Goal: Task Accomplishment & Management: Complete application form

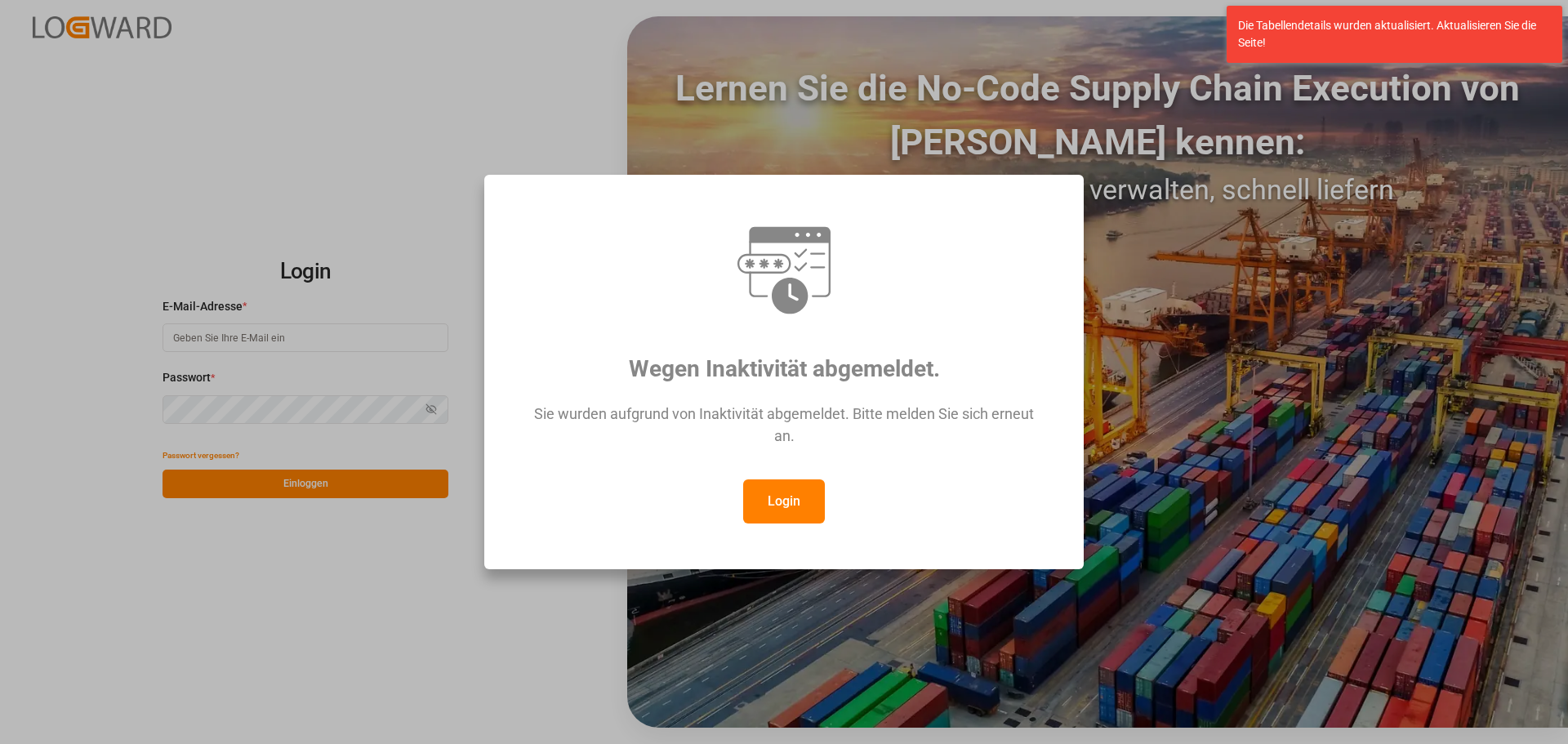
click at [782, 486] on button "Login" at bounding box center [784, 501] width 82 height 44
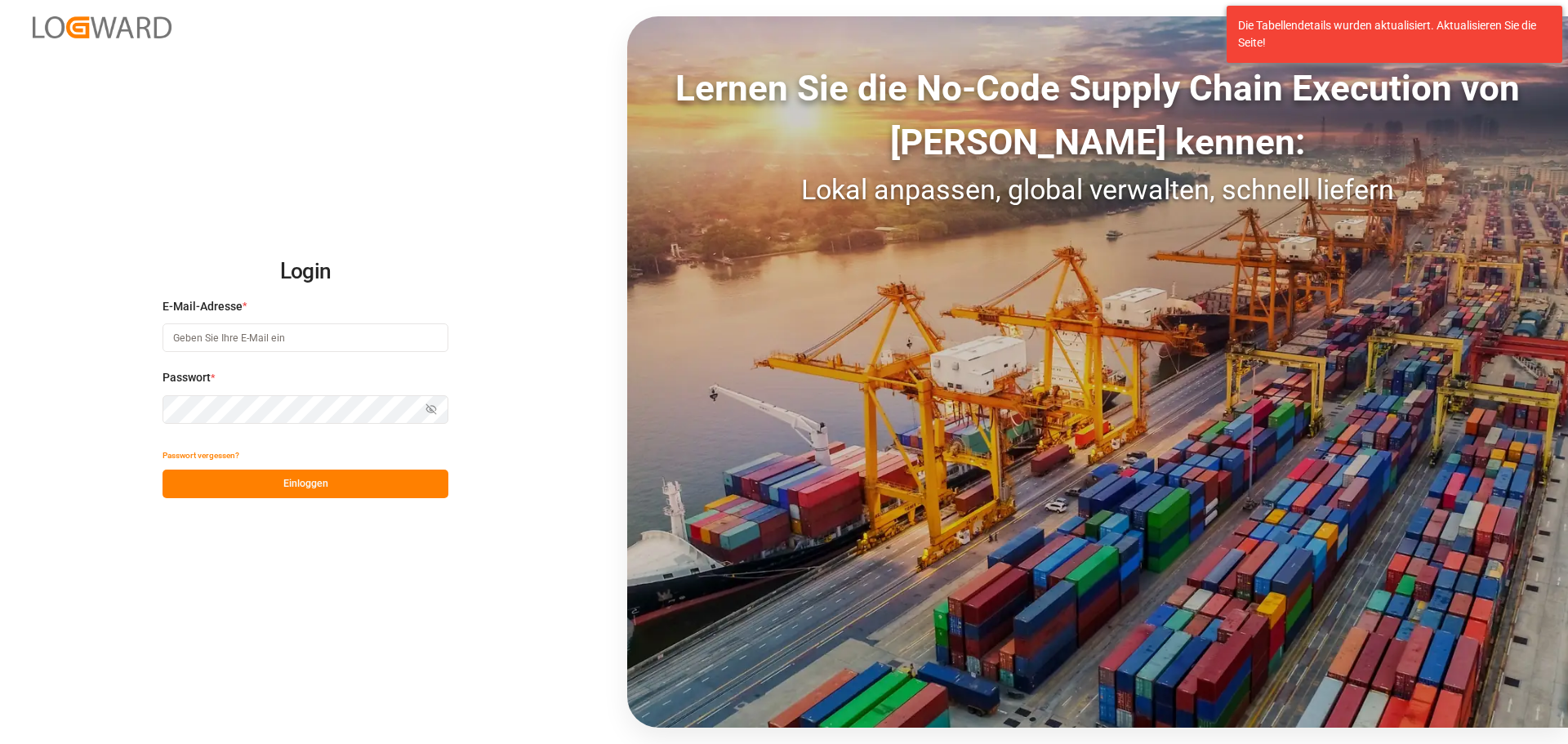
click at [221, 343] on input at bounding box center [305, 337] width 285 height 28
type input "[PERSON_NAME][EMAIL_ADDRESS][DOMAIN_NAME]"
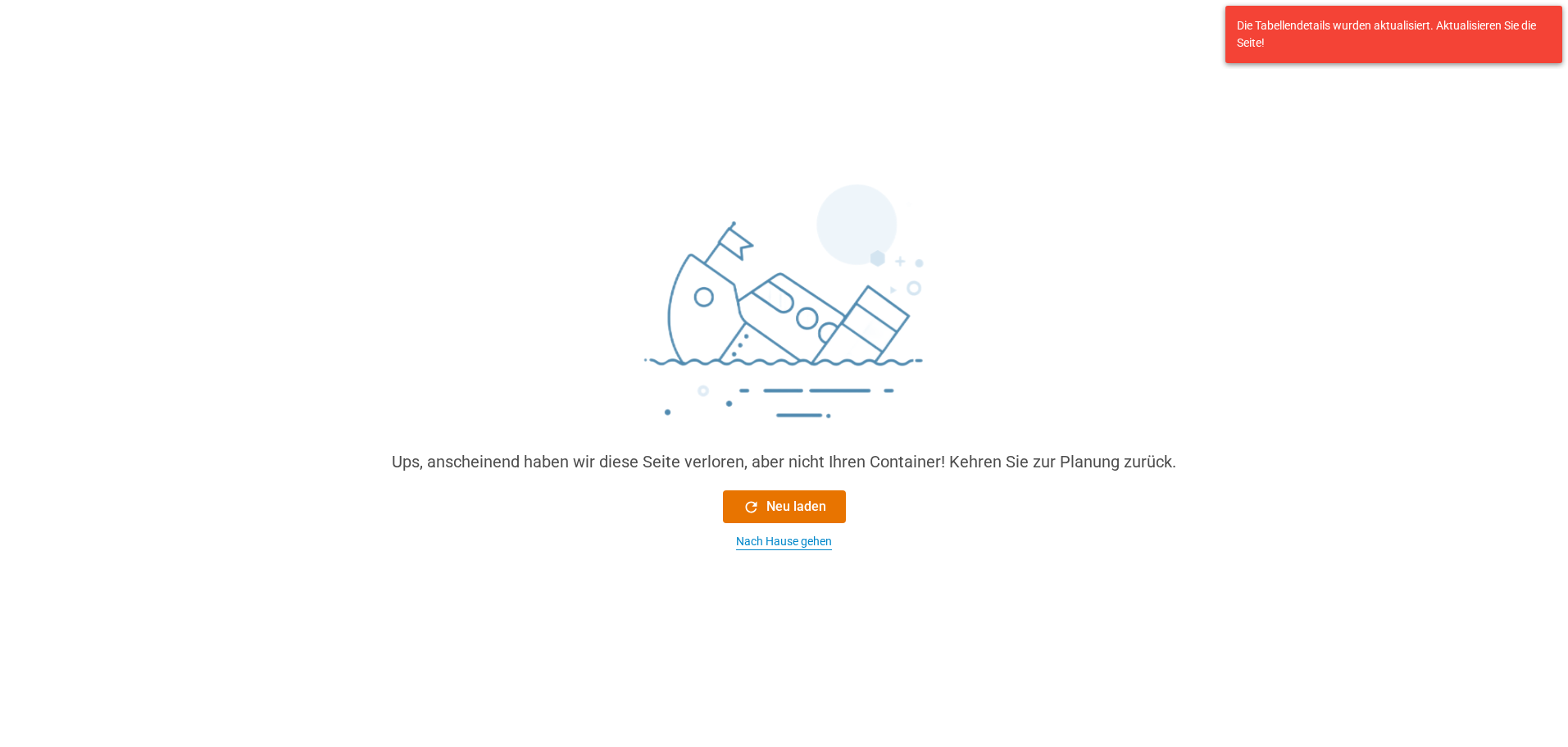
click at [759, 544] on font "Nach Hause gehen" at bounding box center [784, 541] width 96 height 13
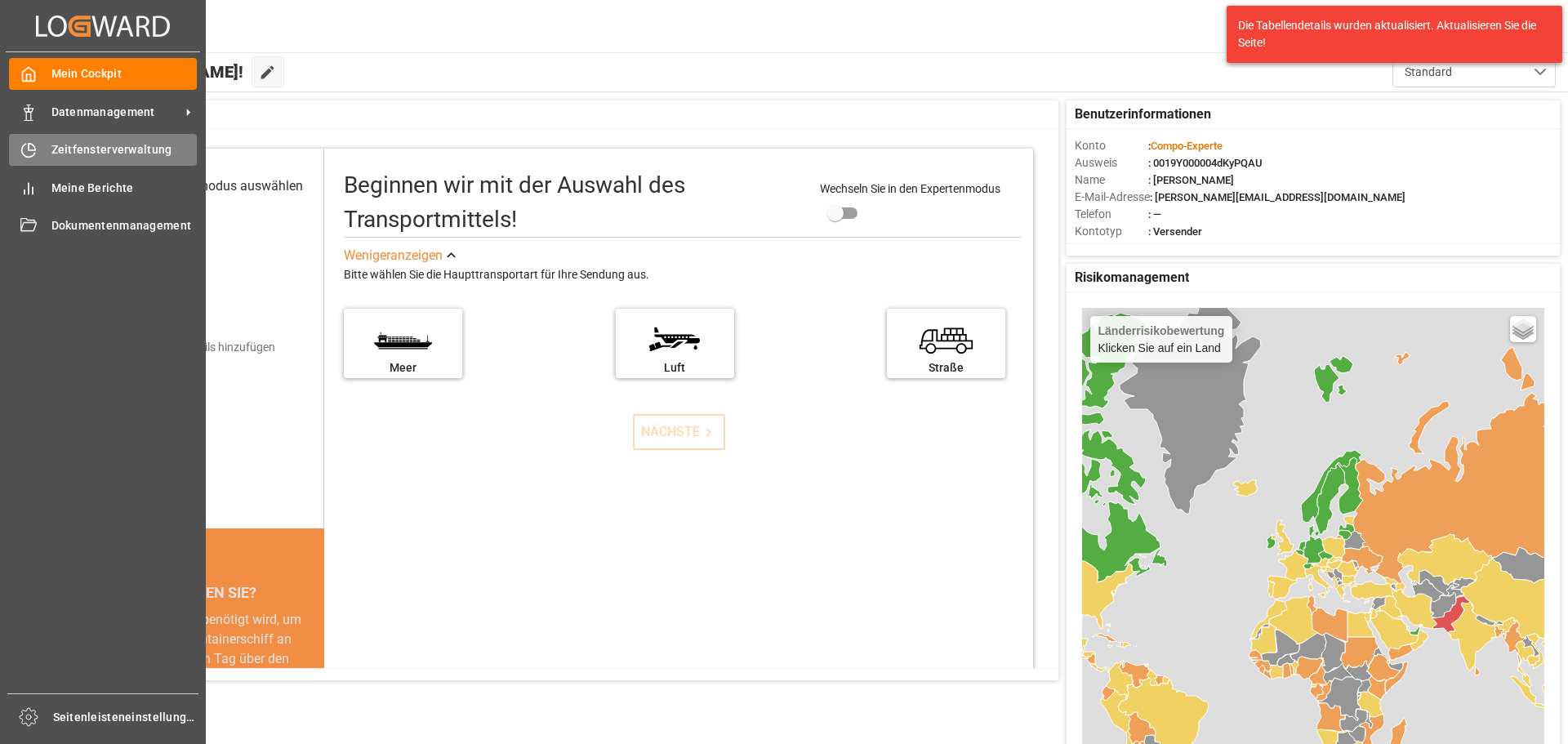
click at [116, 145] on font "Zeitfensterverwaltung" at bounding box center [112, 149] width 121 height 13
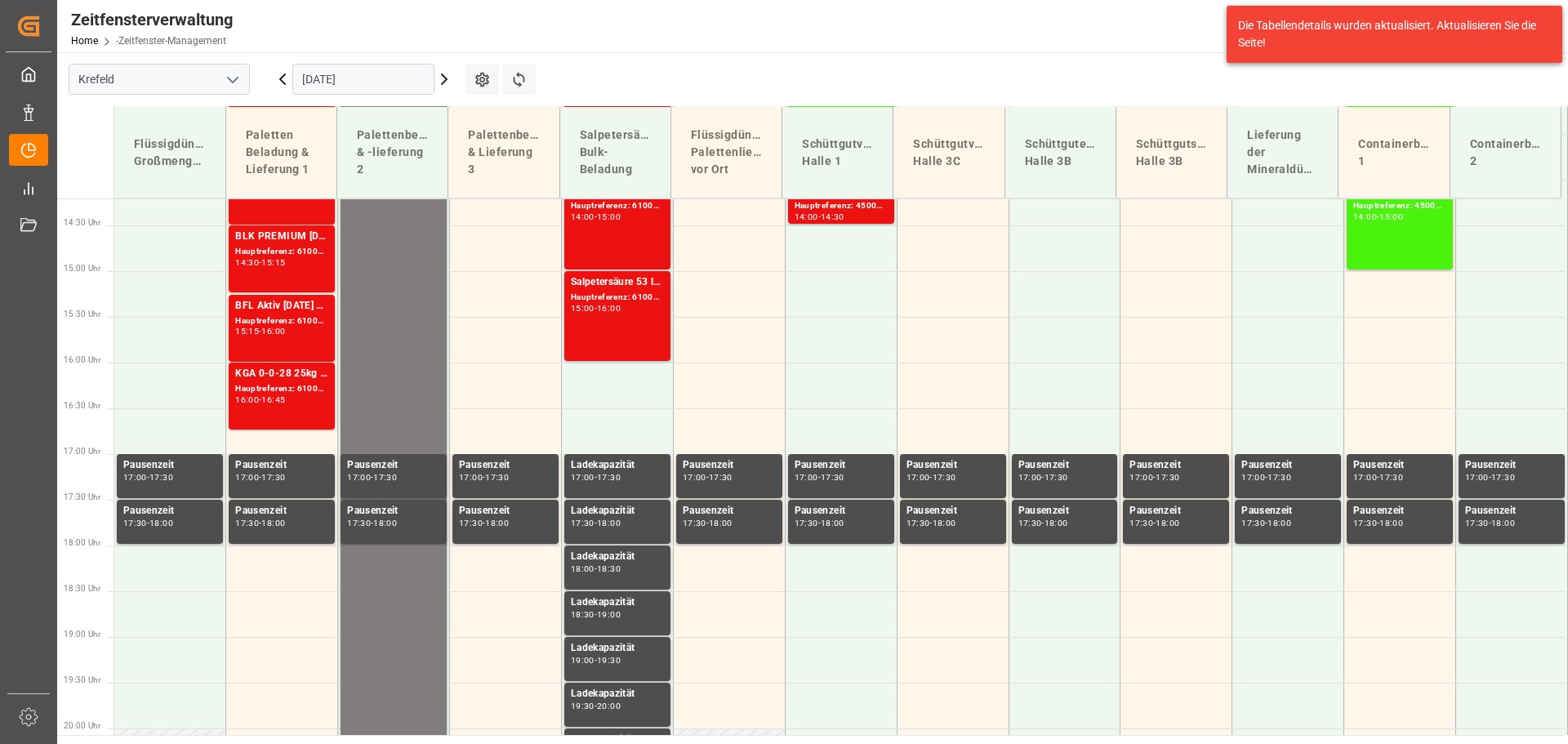
scroll to position [1322, 0]
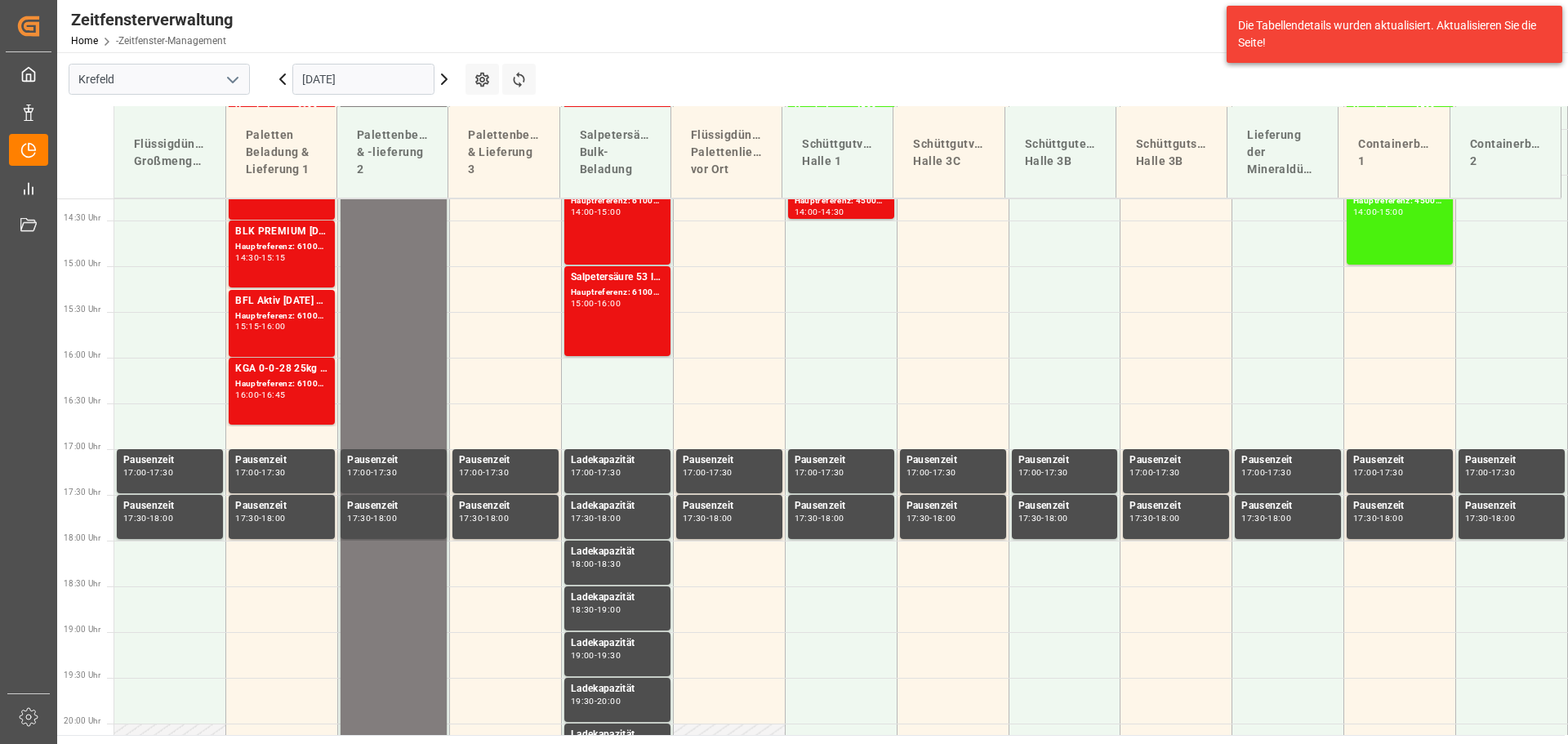
click at [444, 79] on icon at bounding box center [444, 79] width 20 height 20
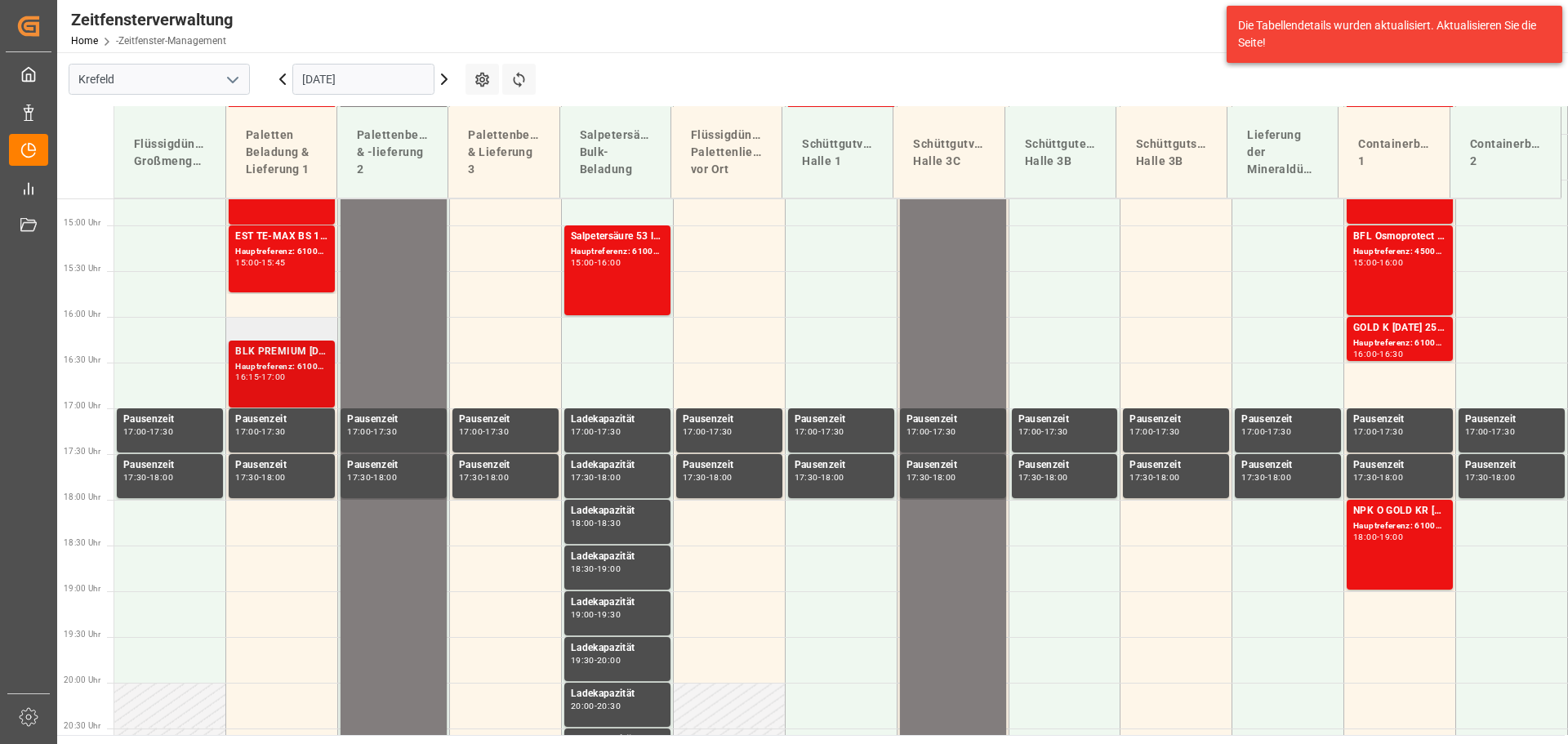
scroll to position [1403, 0]
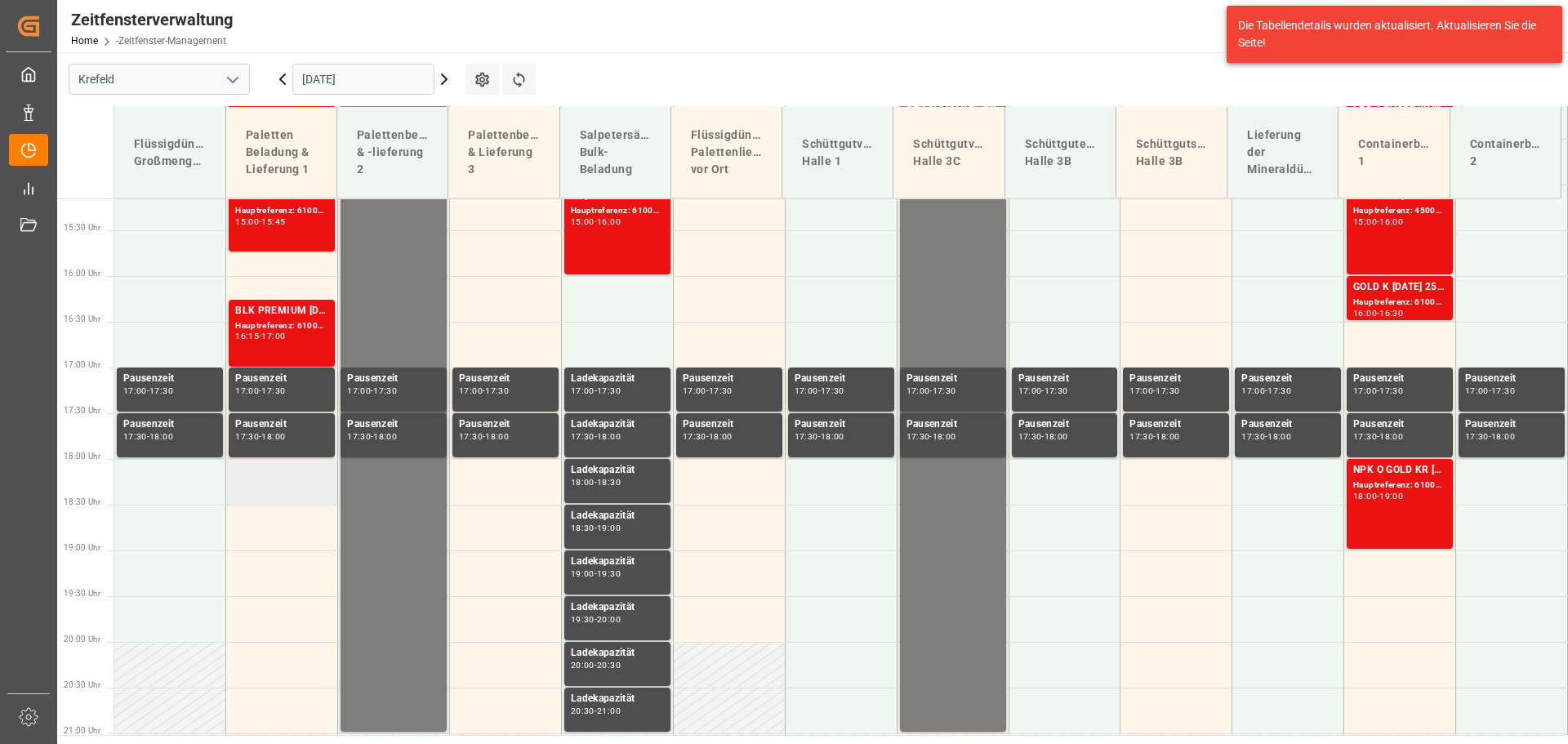
click at [256, 489] on td at bounding box center [282, 482] width 111 height 46
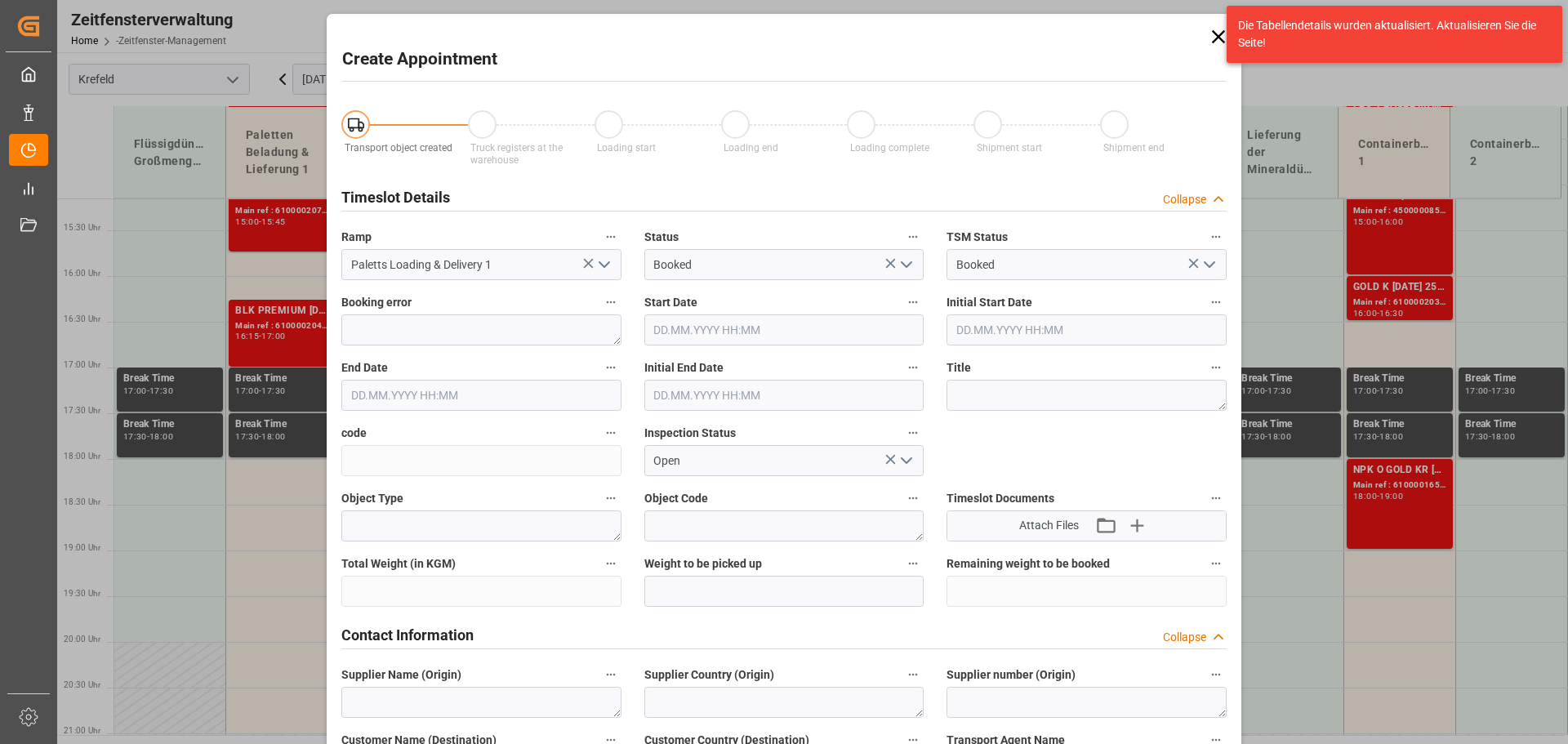
type input "[DATE] 18:00"
type input "[DATE] 18:30"
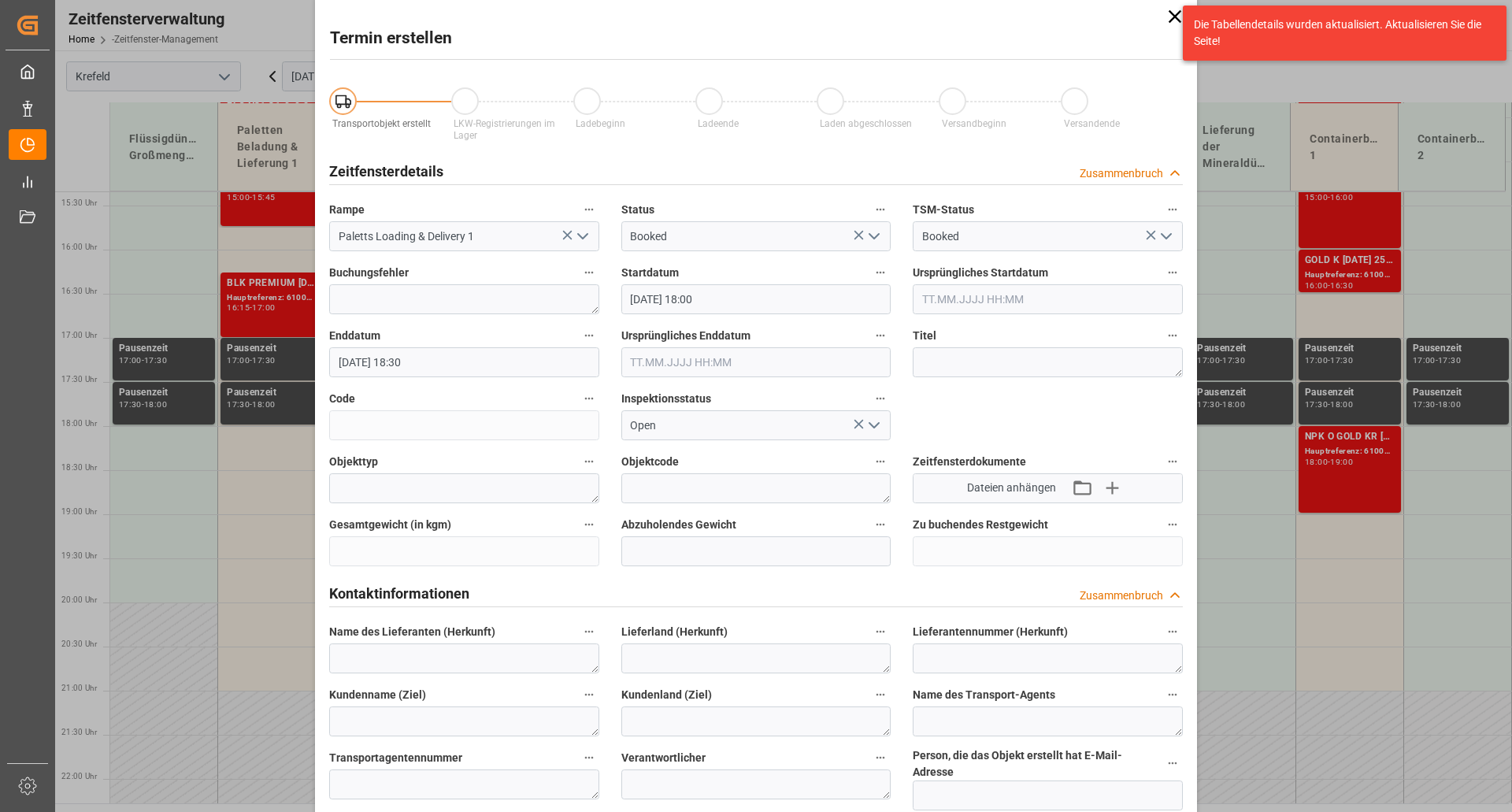
scroll to position [0, 0]
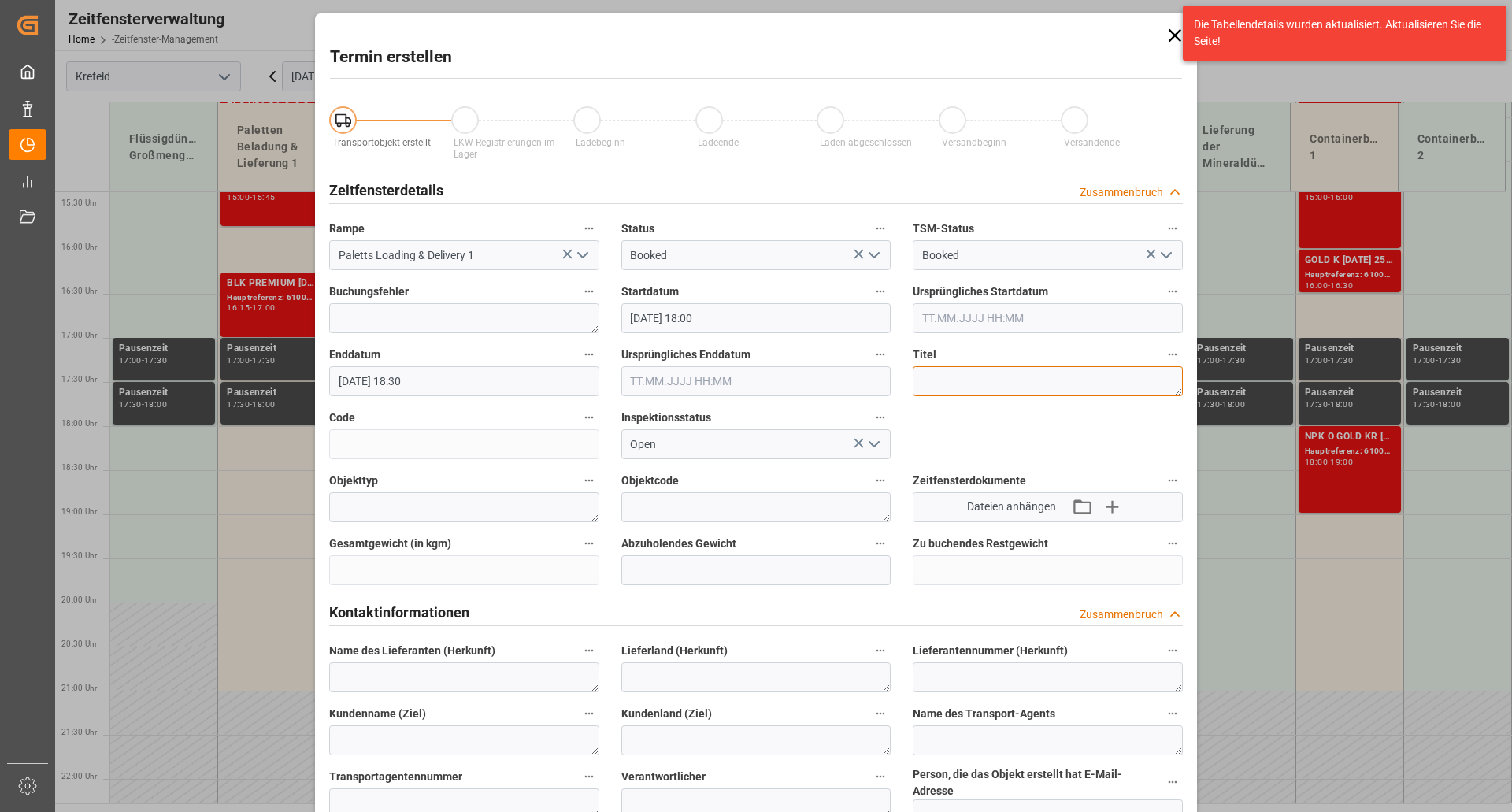
click at [941, 386] on textarea at bounding box center [1047, 381] width 271 height 30
click at [1014, 382] on textarea "Weißkalkhydrat für Agrosilproduktion !" at bounding box center [1047, 381] width 271 height 30
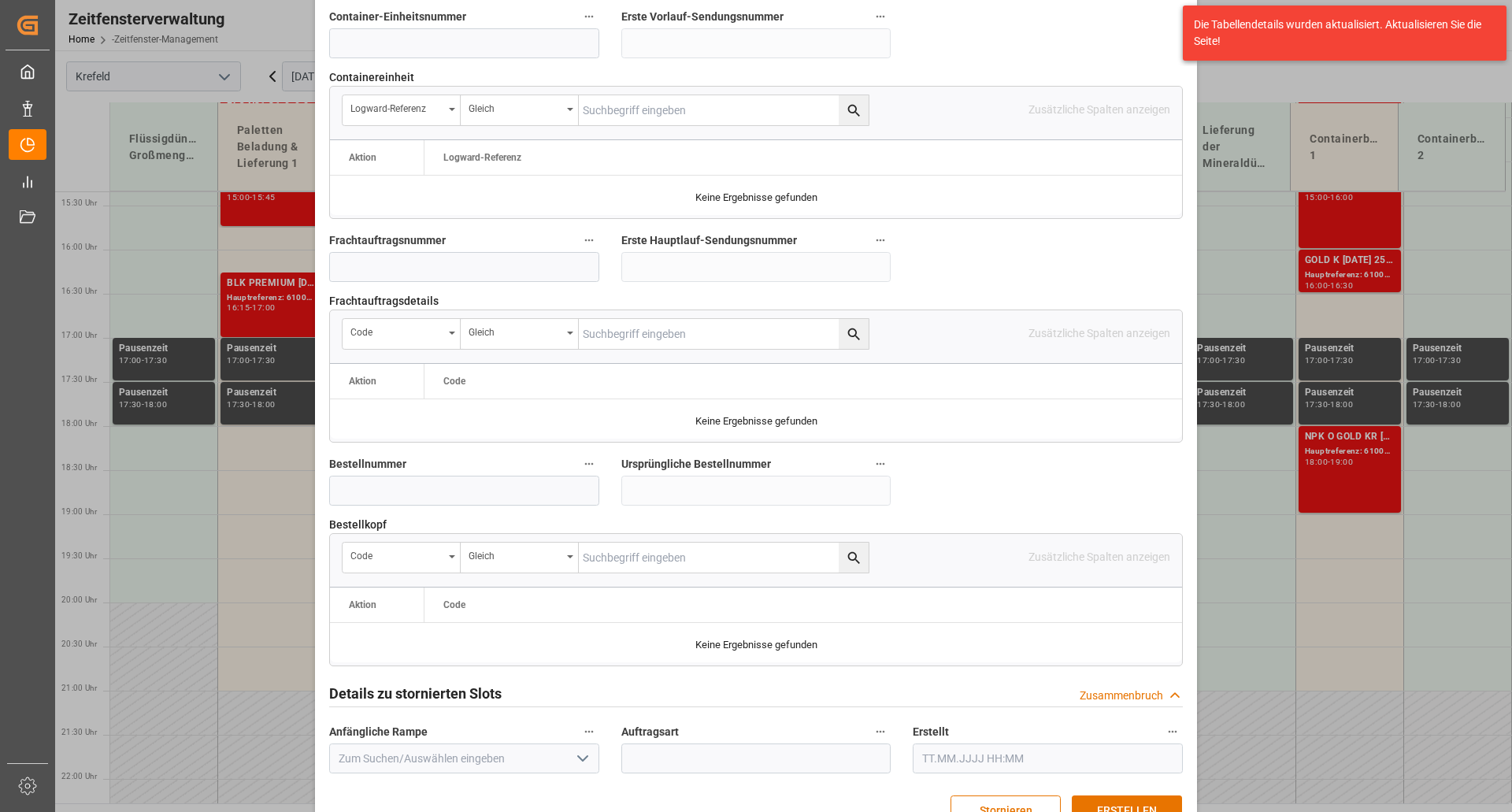
scroll to position [1374, 0]
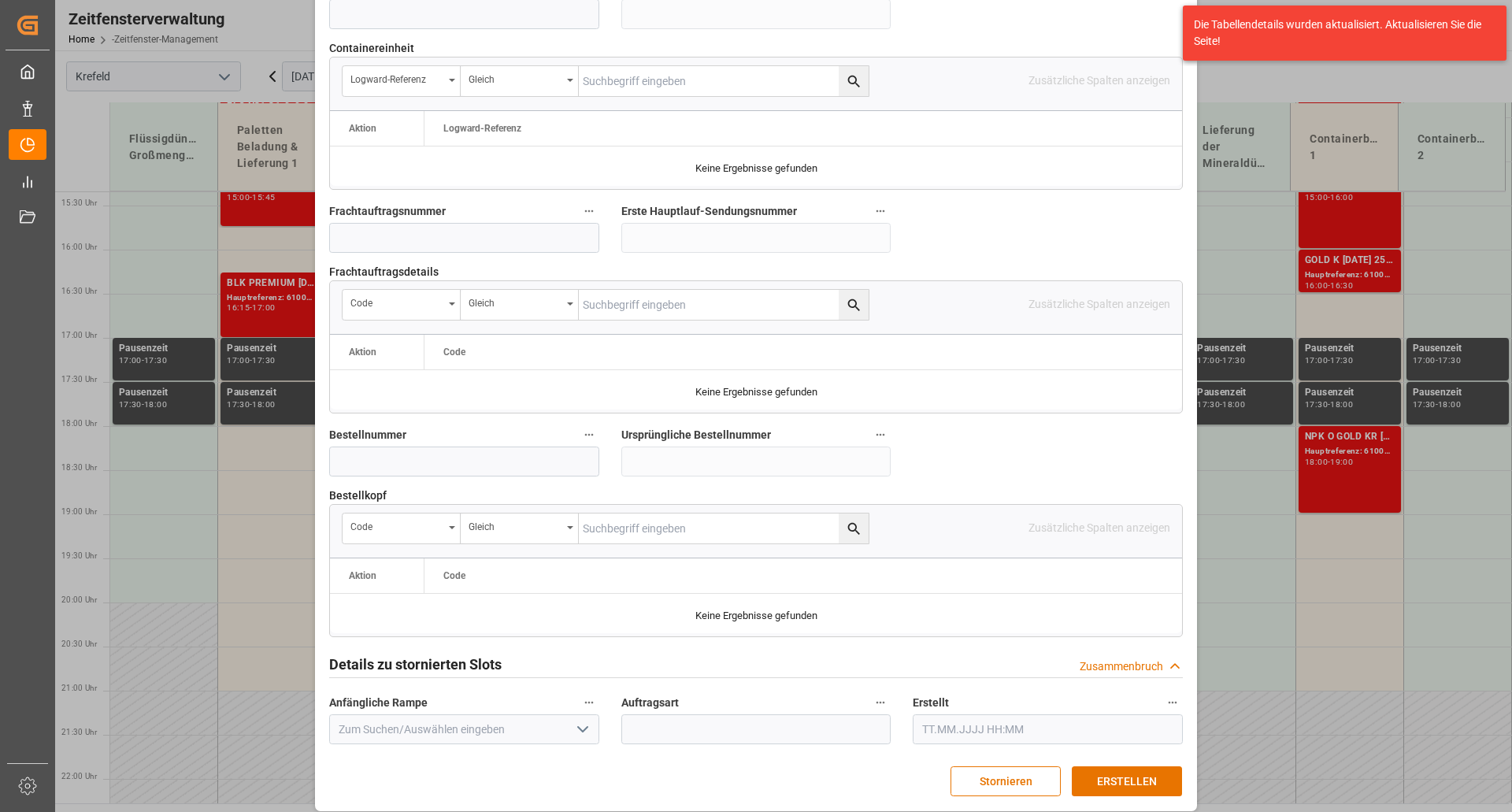
type textarea "Weißkalkhydrat für die Agrosilproduktion !"
click at [356, 447] on input at bounding box center [464, 462] width 271 height 30
type input "4500007173"
click at [1110, 717] on font "ERSTELLEN" at bounding box center [1126, 781] width 59 height 12
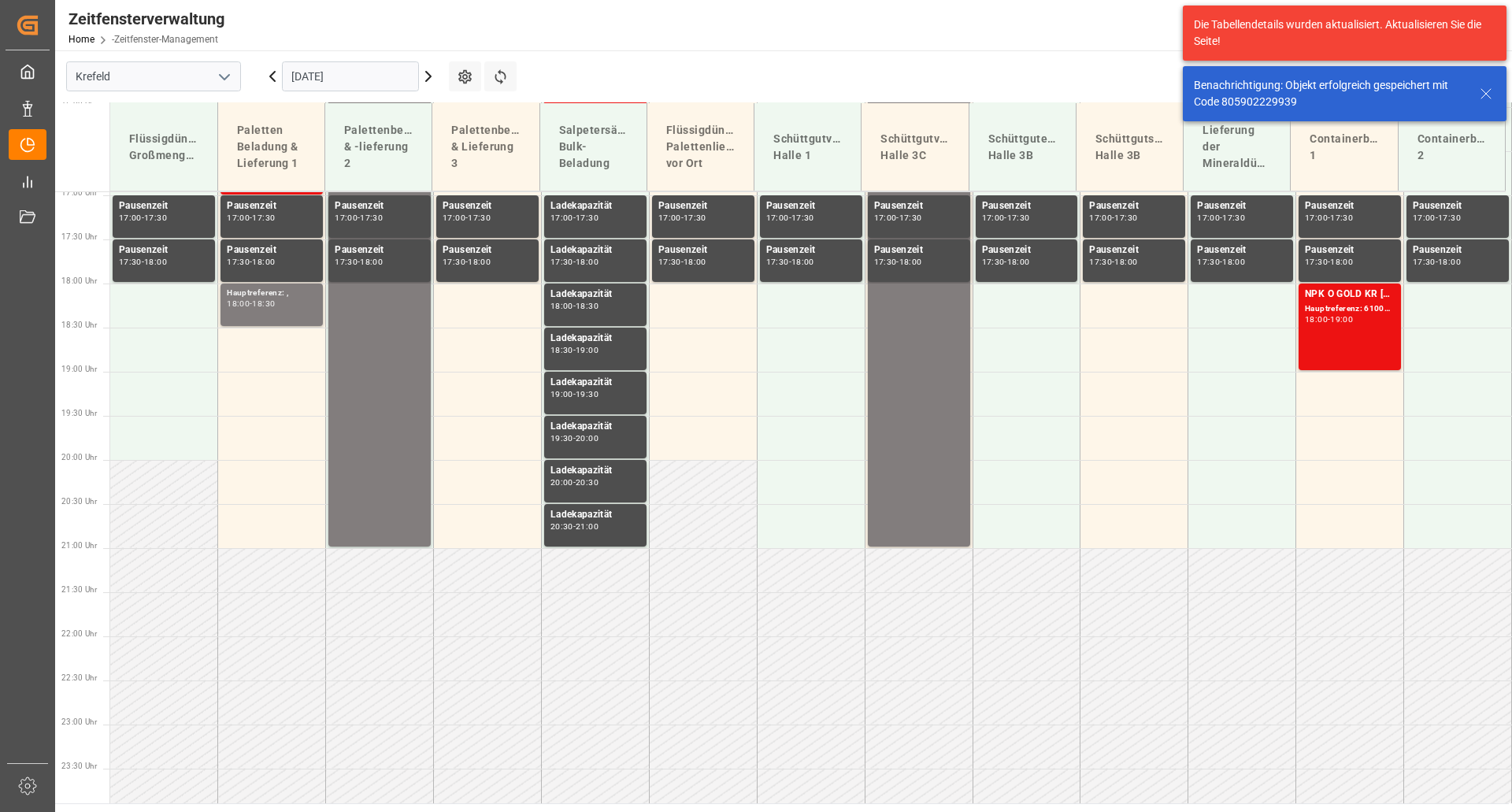
scroll to position [1523, 0]
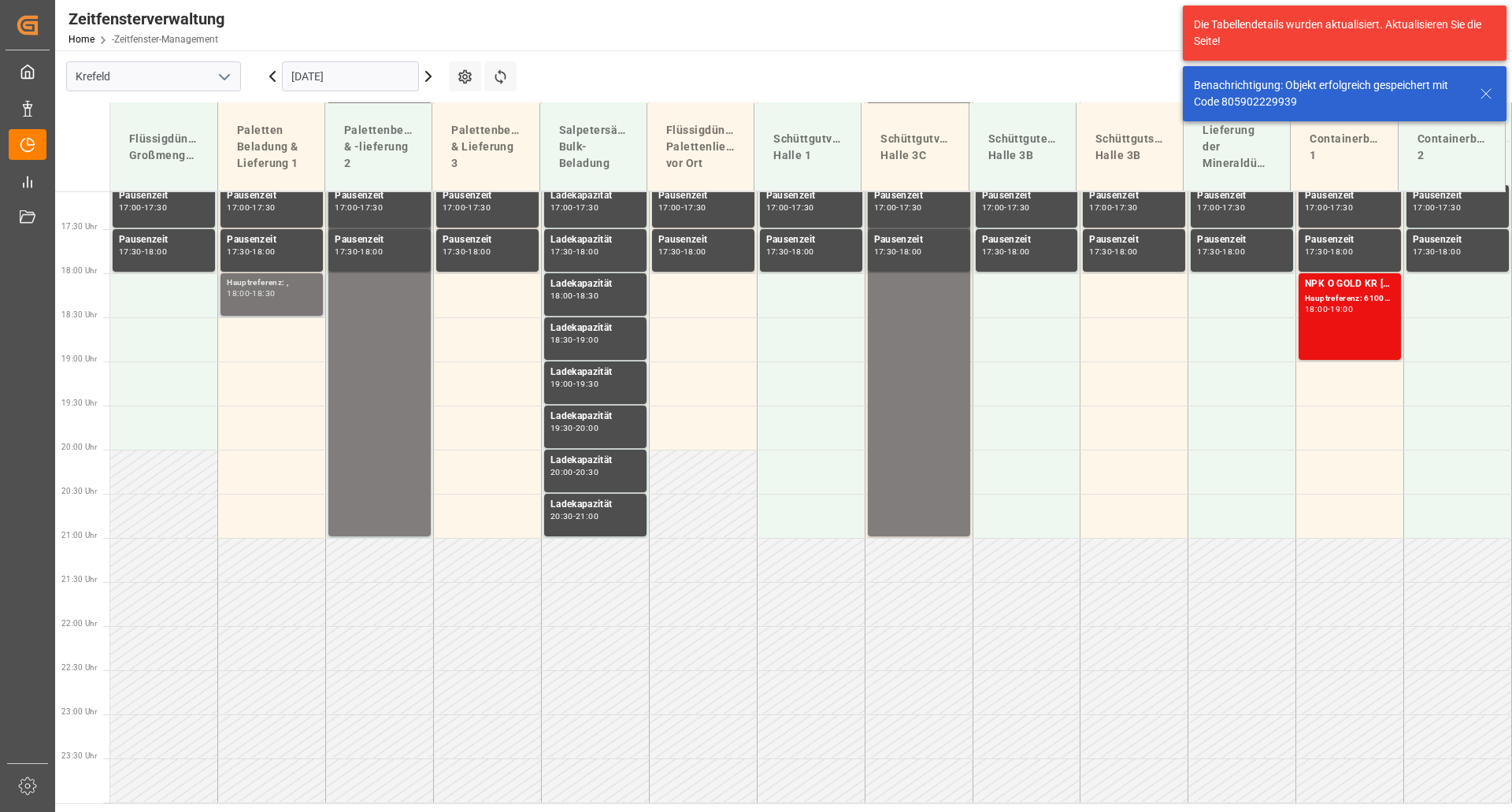
click at [272, 290] on font "18:30" at bounding box center [263, 293] width 23 height 10
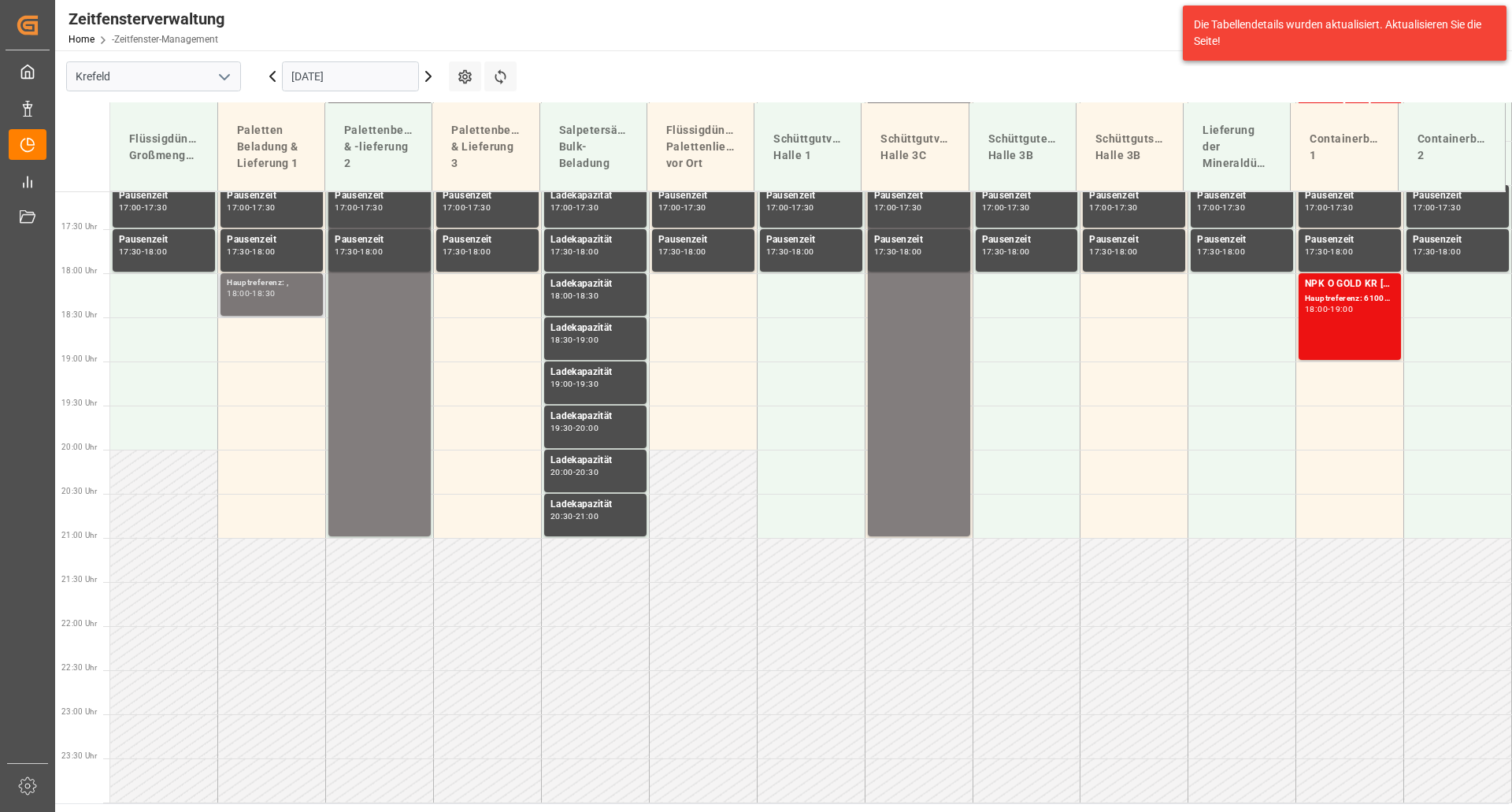
click at [252, 294] on font "-" at bounding box center [251, 293] width 3 height 10
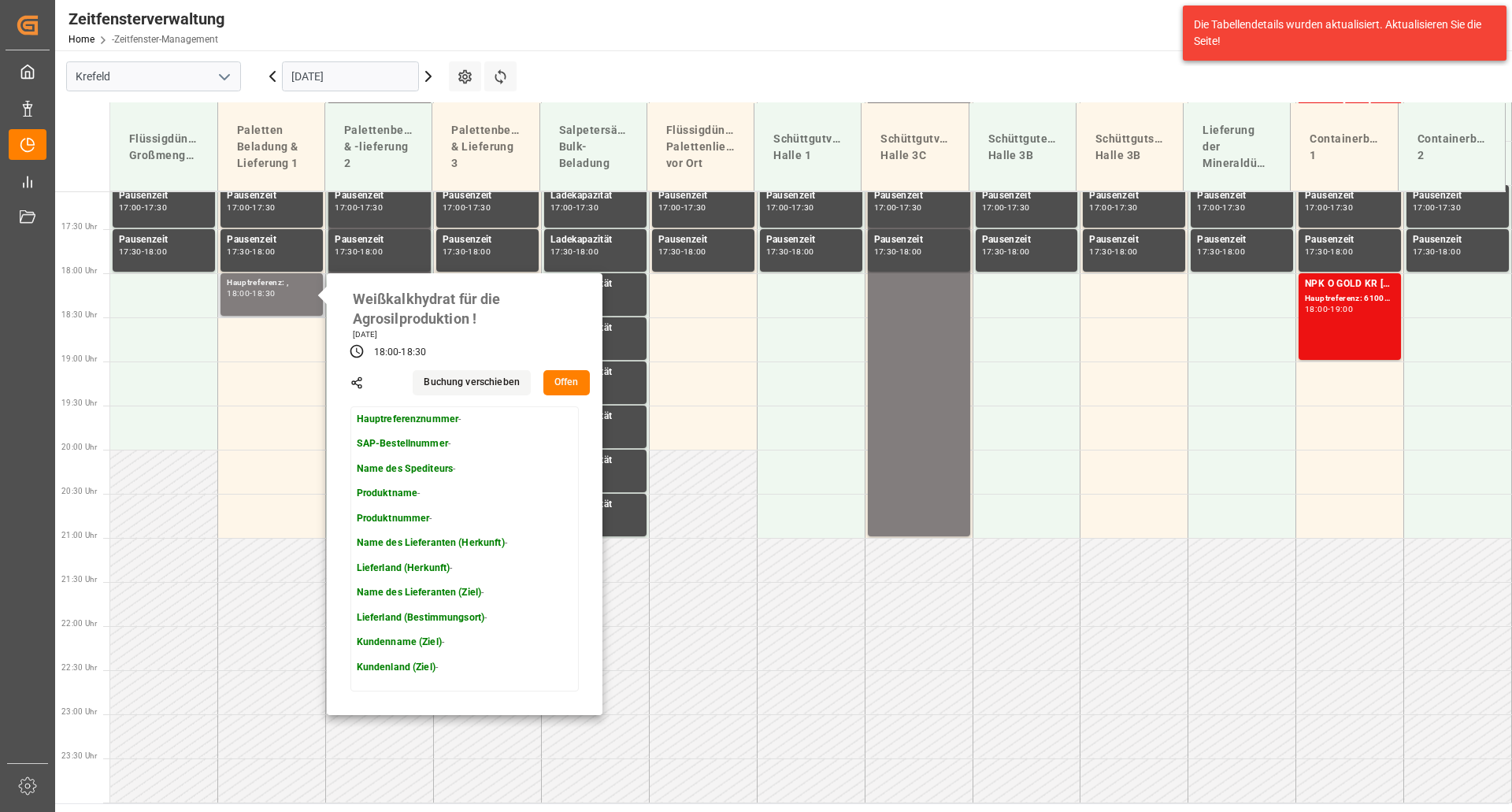
click at [572, 392] on button "Offen" at bounding box center [566, 383] width 46 height 25
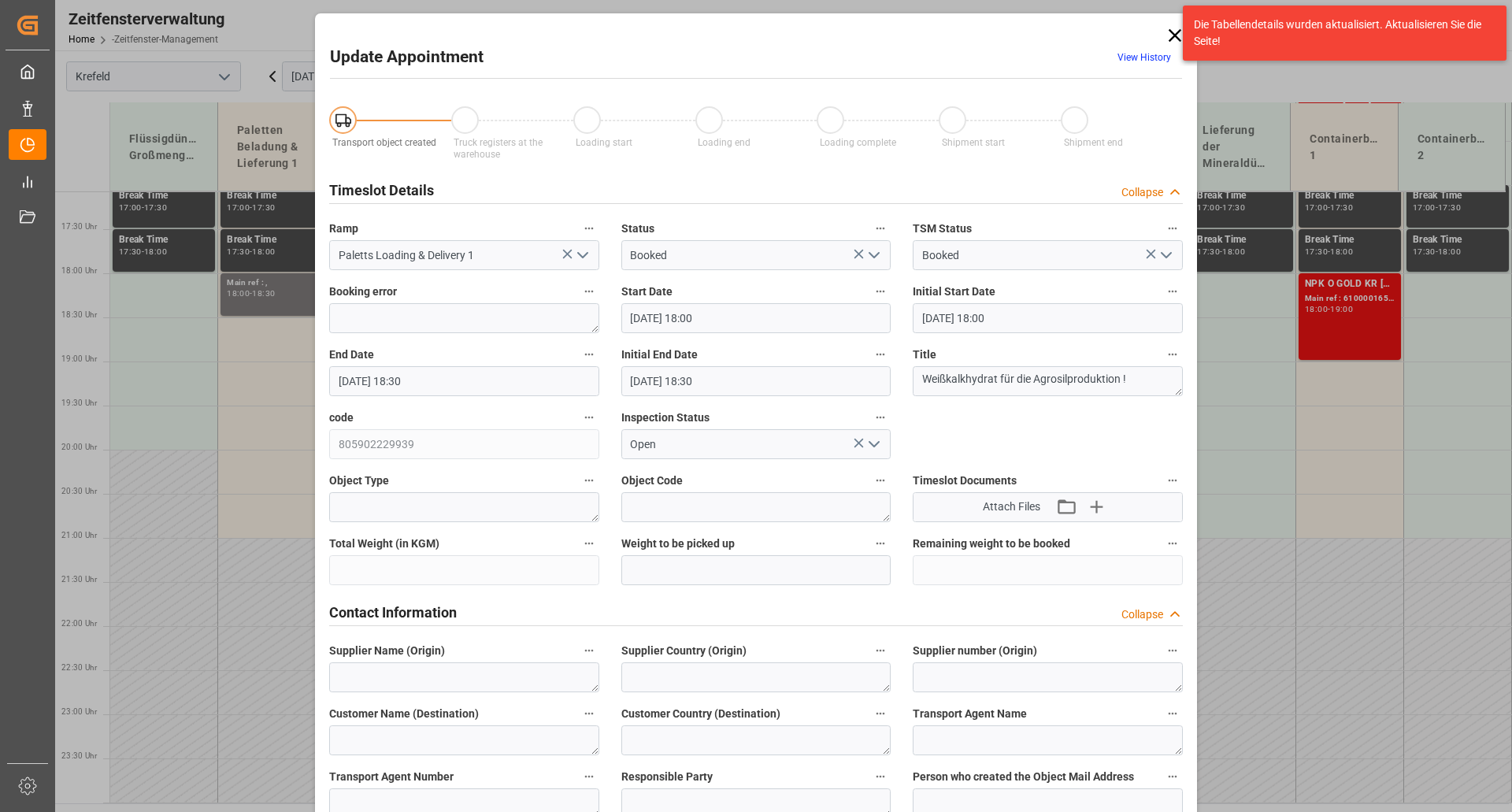
type input "[DATE] 18:00"
type input "[DATE] 18:30"
type input "[DATE] 13:03"
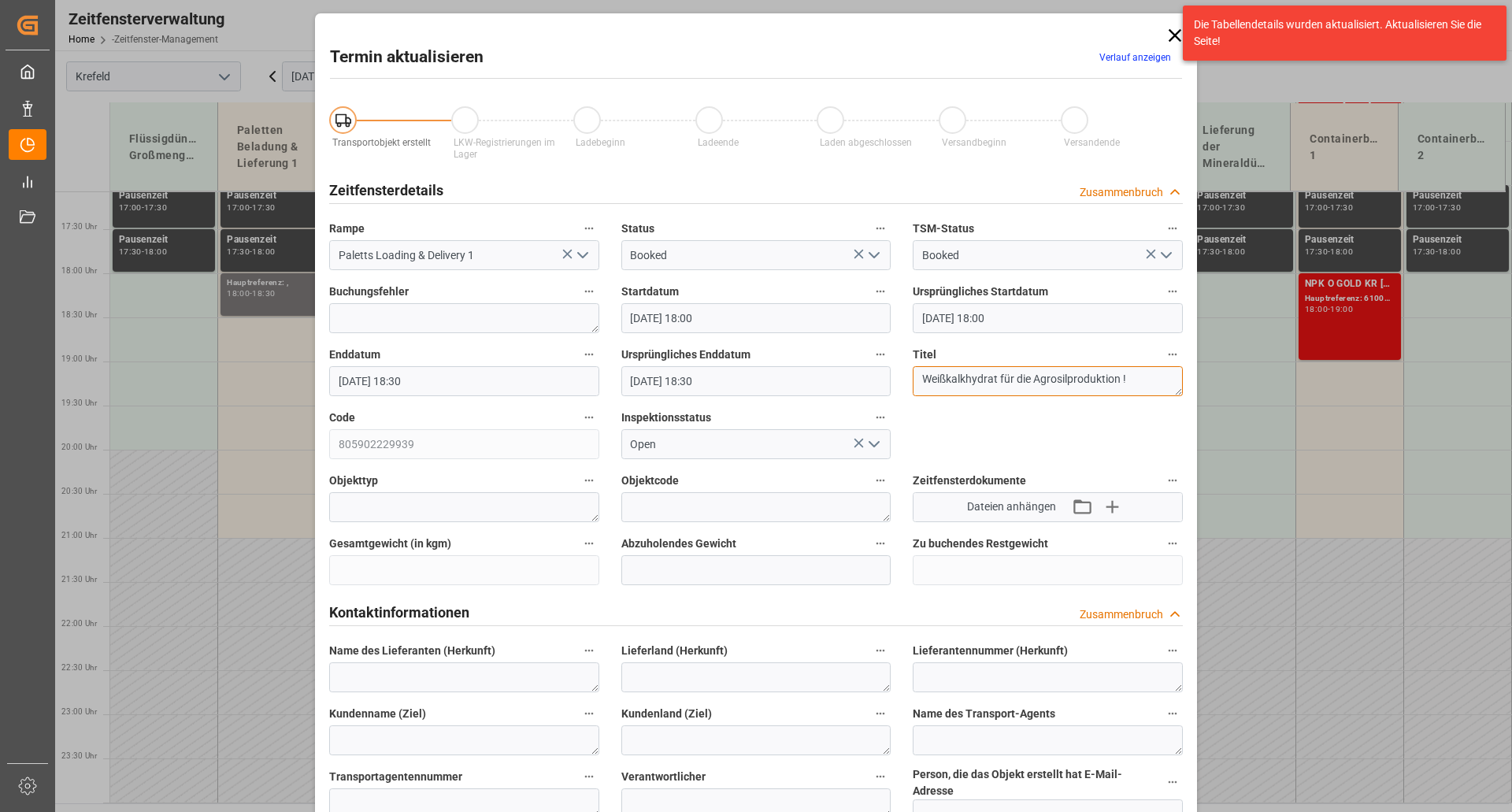
click at [1137, 376] on textarea "Weißkalkhydrat für die Agrosilproduktion !" at bounding box center [1047, 381] width 271 height 30
drag, startPoint x: 1041, startPoint y: 386, endPoint x: 902, endPoint y: 348, distance: 144.1
click at [902, 348] on div "Titel Weißkalkhydrat für die Agrosilproduktion ! lt [PERSON_NAME] ist die Anlie…" at bounding box center [1048, 370] width 292 height 63
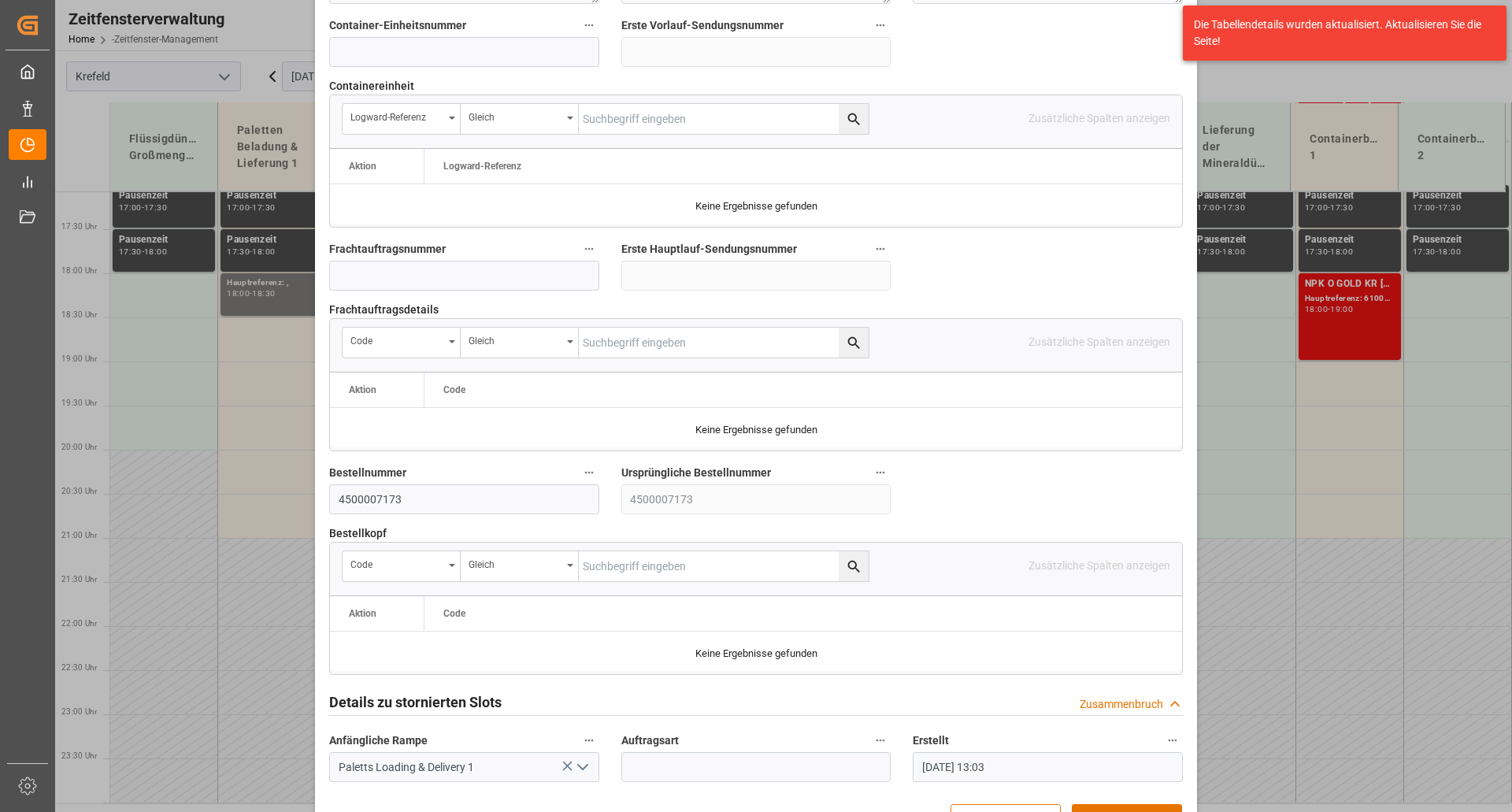
scroll to position [1374, 0]
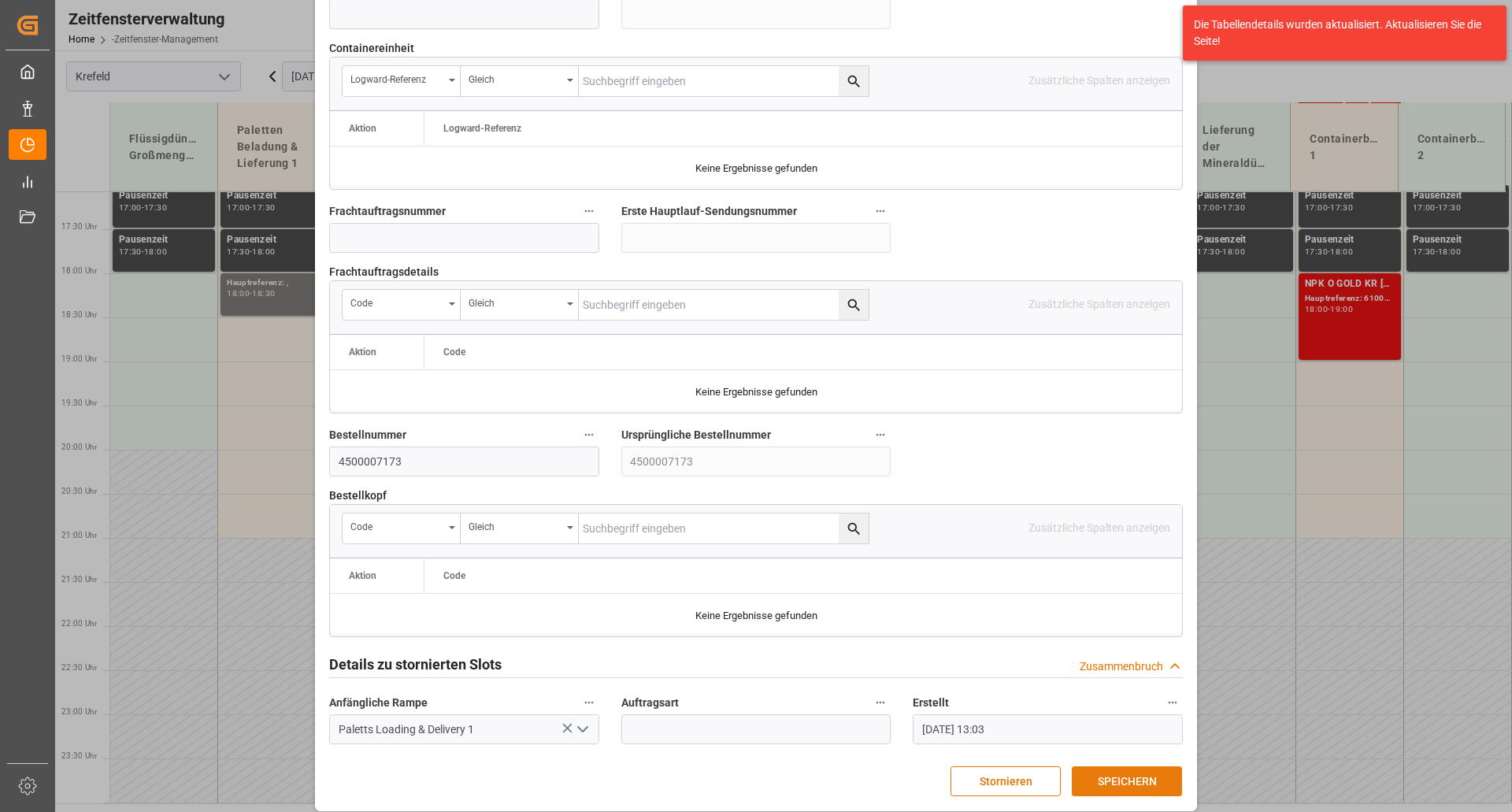
type textarea "Weißkalkhydrat für die Agrosilproduktion ! lt [PERSON_NAME] ist die Anlieferung…"
click at [1098, 717] on font "SPEICHERN" at bounding box center [1127, 781] width 59 height 12
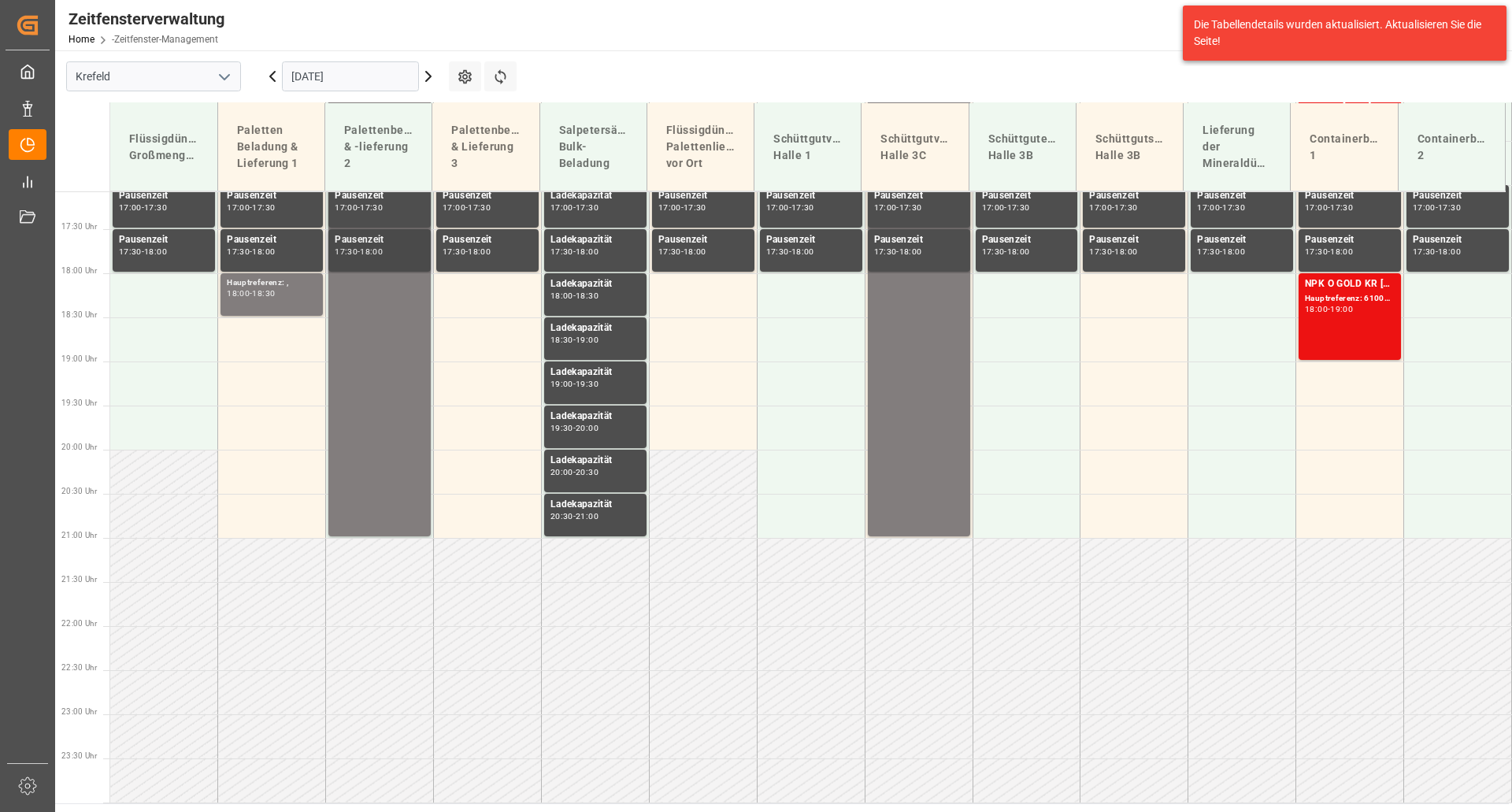
scroll to position [1051, 0]
